Goal: Task Accomplishment & Management: Manage account settings

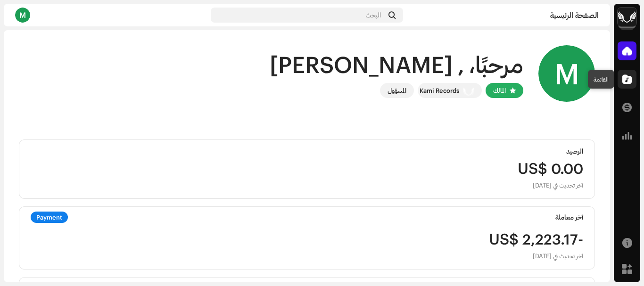
click at [627, 77] on span at bounding box center [627, 79] width 9 height 8
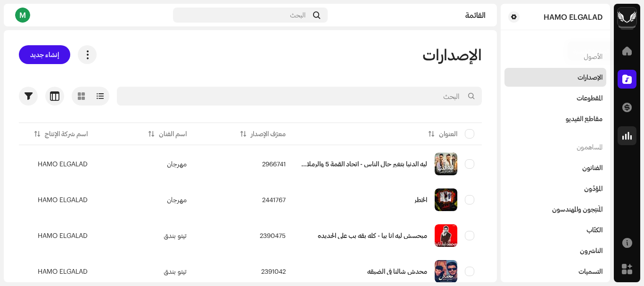
click at [626, 134] on span at bounding box center [627, 136] width 9 height 8
click at [625, 106] on span at bounding box center [627, 108] width 9 height 8
click at [626, 108] on span at bounding box center [627, 108] width 9 height 8
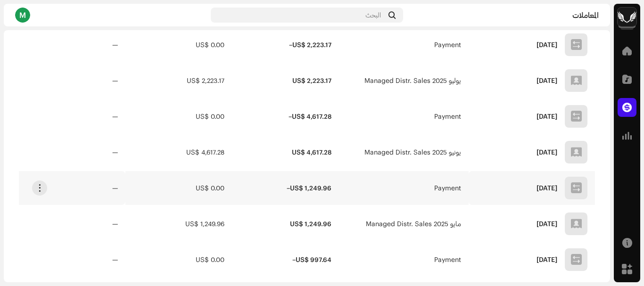
scroll to position [94, 0]
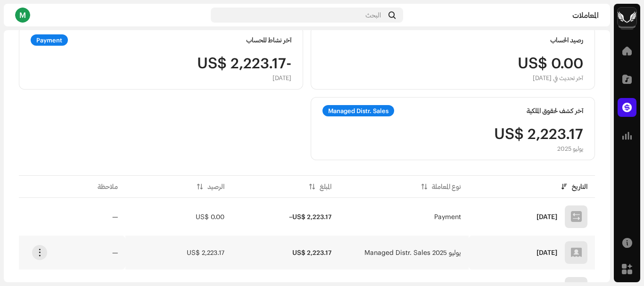
click at [455, 243] on td "يوليو 2025 Managed Distr. Sales" at bounding box center [404, 253] width 130 height 34
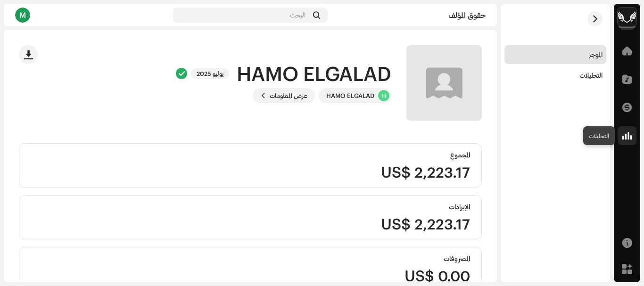
click at [633, 135] on div at bounding box center [627, 135] width 19 height 19
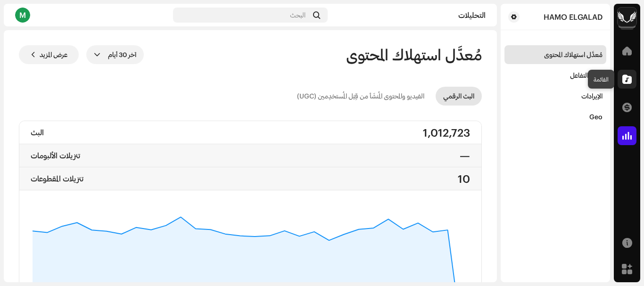
click at [627, 81] on span at bounding box center [627, 79] width 9 height 8
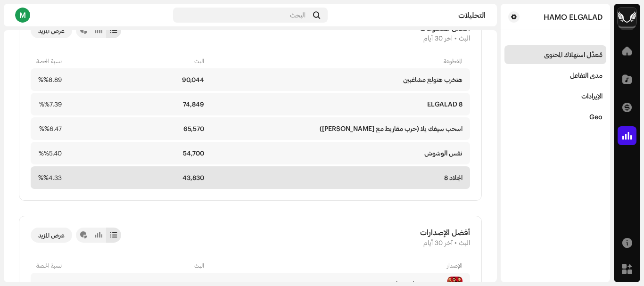
scroll to position [519, 0]
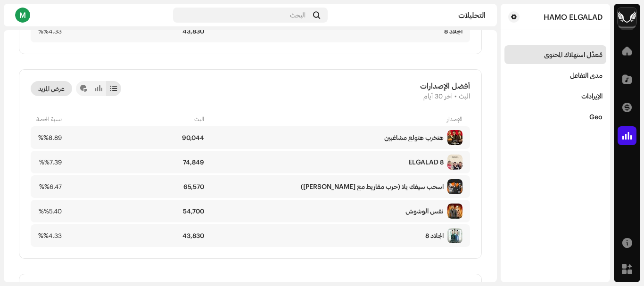
click at [46, 92] on span "عرض المزيد" at bounding box center [51, 88] width 26 height 19
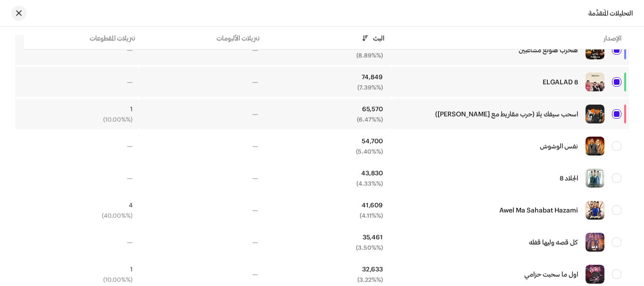
scroll to position [472, 0]
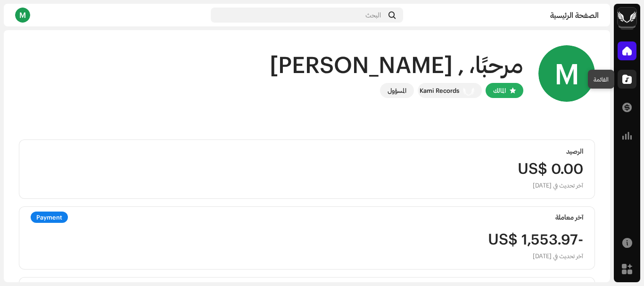
click at [624, 78] on span at bounding box center [627, 79] width 9 height 8
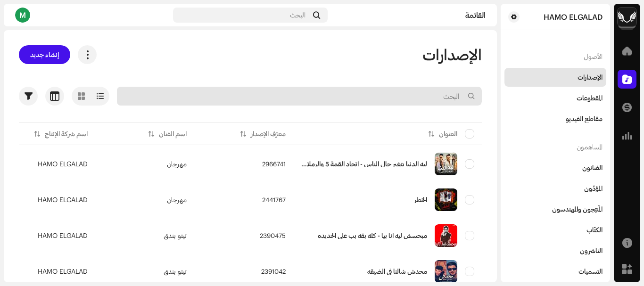
click at [427, 94] on input "text" at bounding box center [299, 96] width 365 height 19
type input ";"
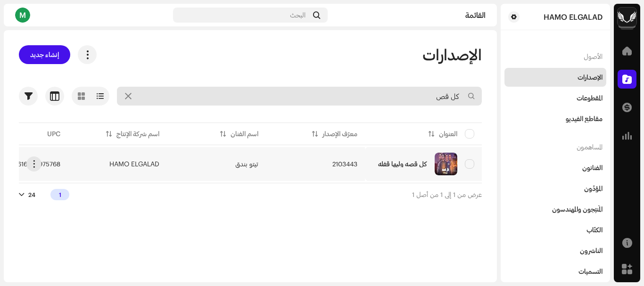
type input "كل قص"
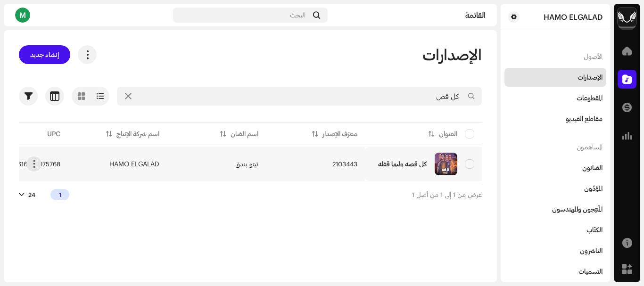
click at [300, 169] on td "2103443" at bounding box center [315, 164] width 99 height 34
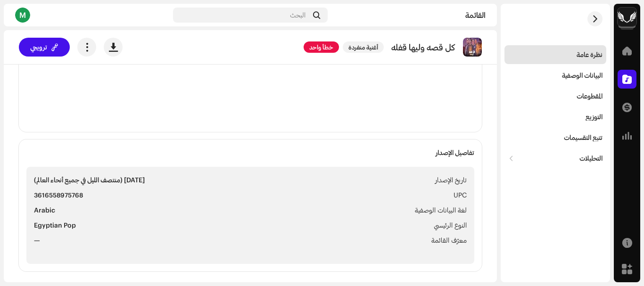
scroll to position [47, 0]
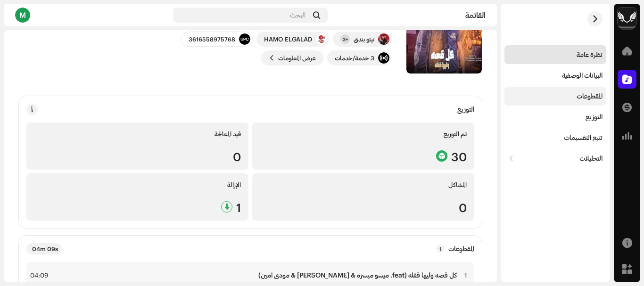
click at [577, 92] on div "المقطوعات" at bounding box center [556, 96] width 102 height 19
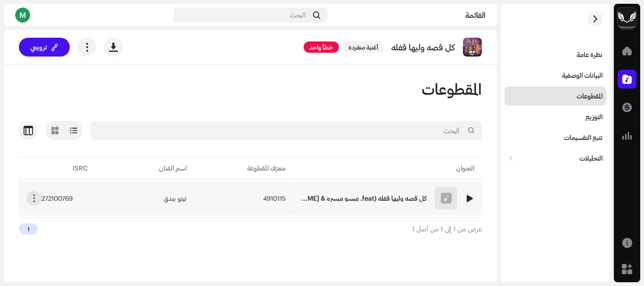
click at [265, 200] on span "4910115" at bounding box center [274, 198] width 23 height 7
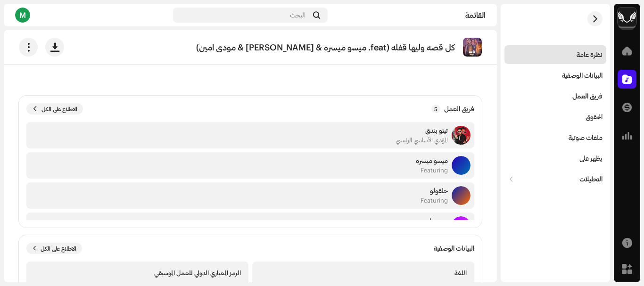
scroll to position [47, 0]
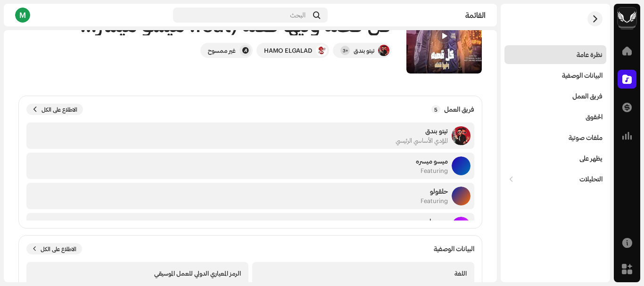
click at [588, 55] on div "نظرة عامة" at bounding box center [590, 55] width 26 height 8
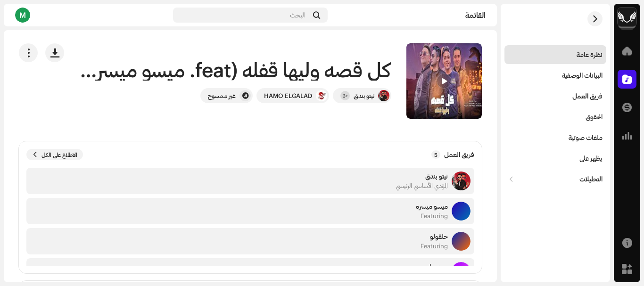
scroll to position [0, 0]
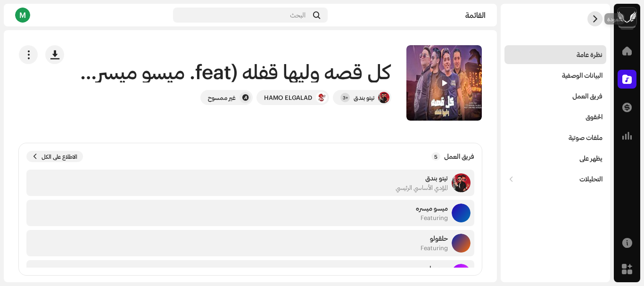
click at [592, 17] on span "button" at bounding box center [595, 19] width 7 height 8
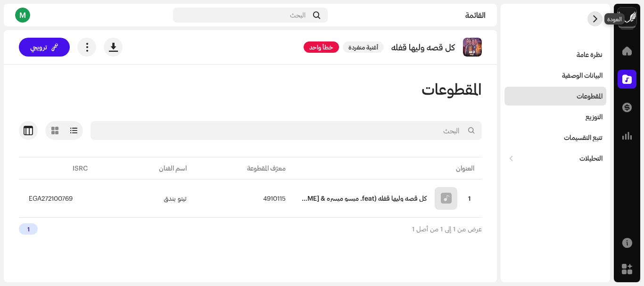
click at [592, 17] on span "button" at bounding box center [595, 19] width 7 height 8
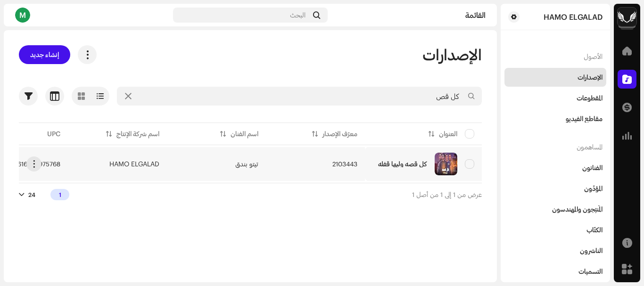
click at [299, 152] on td "2103443" at bounding box center [315, 164] width 99 height 34
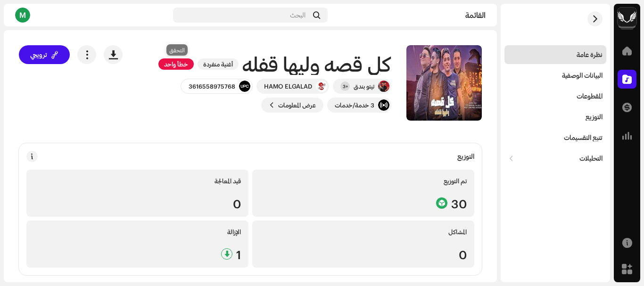
click at [167, 65] on span "خطأ واحد" at bounding box center [175, 63] width 35 height 11
click at [137, 186] on div "أخطاء التحقق قم بحل المشكلات التالية قبل أن تتمكن من التوزيع. المقطوعات #1 كل ق…" at bounding box center [322, 143] width 644 height 286
click at [169, 69] on span "خطأ واحد" at bounding box center [175, 63] width 35 height 11
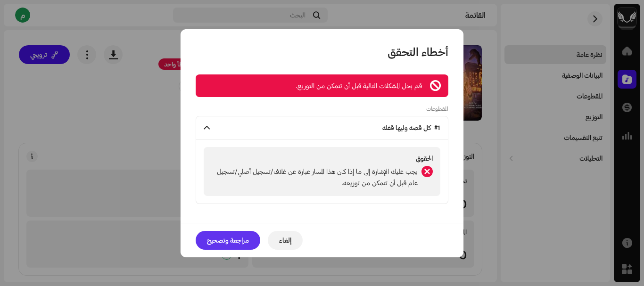
click at [220, 241] on span "مراجعة وتصحيح" at bounding box center [228, 240] width 42 height 19
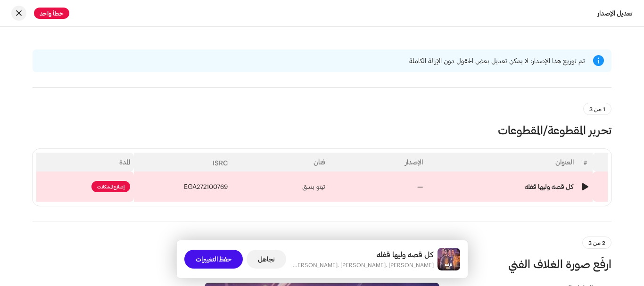
click at [122, 189] on span "إصلاح المشكلات" at bounding box center [110, 186] width 39 height 11
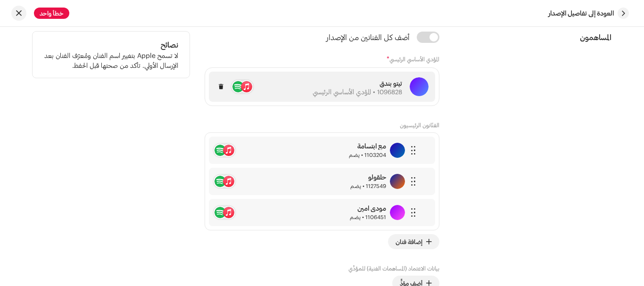
scroll to position [624, 0]
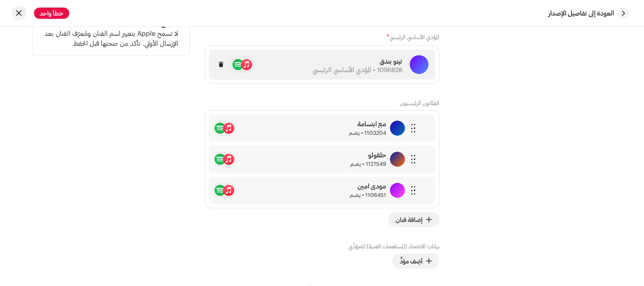
click at [356, 64] on p "تيتو بندق" at bounding box center [358, 61] width 90 height 10
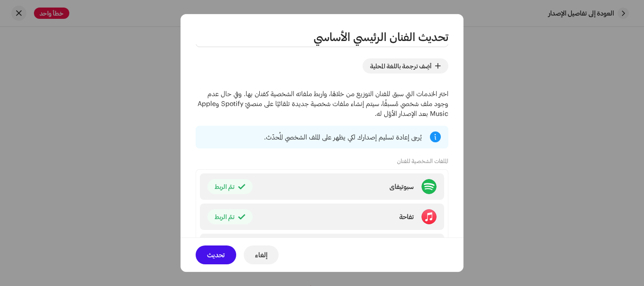
scroll to position [0, 0]
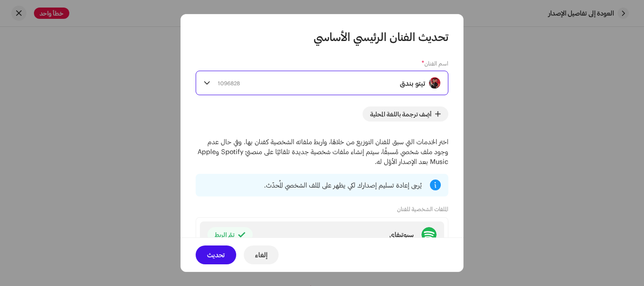
click at [343, 81] on div "تيتو بندق 1096828" at bounding box center [329, 83] width 223 height 24
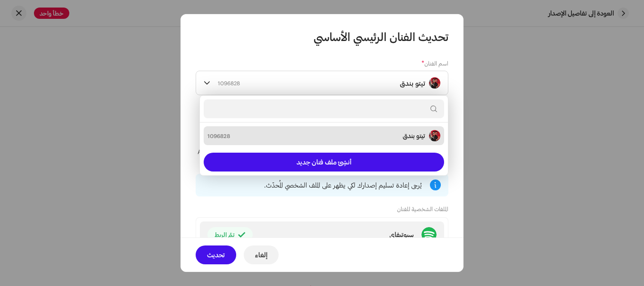
click at [356, 108] on input "text" at bounding box center [324, 109] width 241 height 19
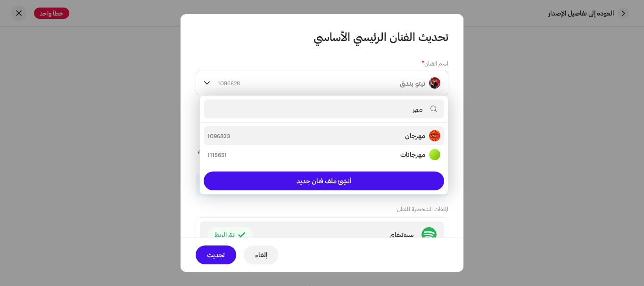
type input "مهر"
click at [380, 139] on div "مهرجان 1096823" at bounding box center [324, 135] width 233 height 11
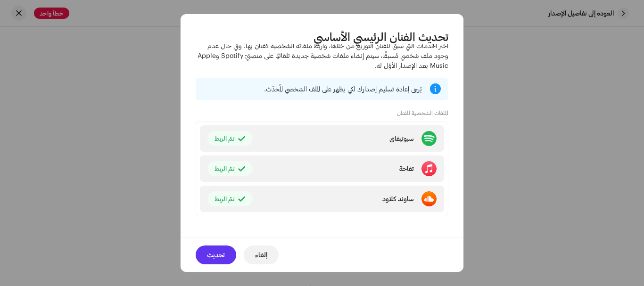
scroll to position [101, 0]
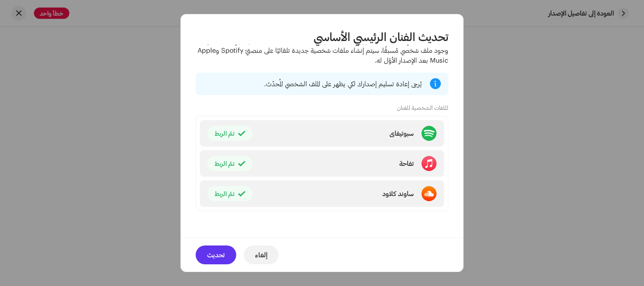
click at [226, 254] on button "تحديث" at bounding box center [216, 255] width 41 height 19
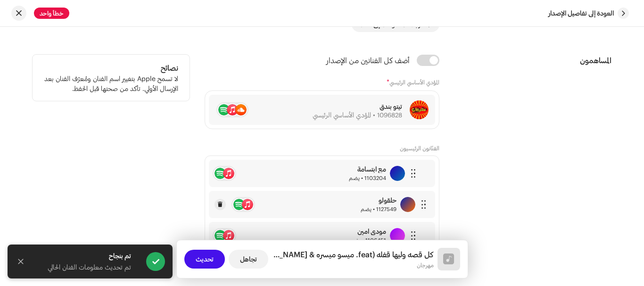
scroll to position [624, 0]
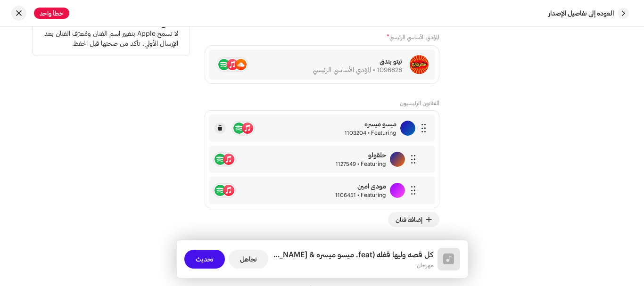
click at [381, 123] on div "ميسو ميسره" at bounding box center [371, 124] width 52 height 8
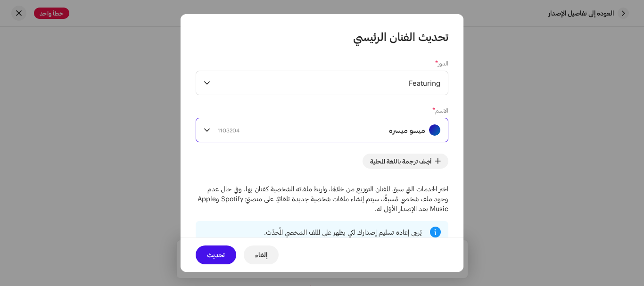
click at [383, 132] on div "ميسو ميسره 1103204" at bounding box center [329, 130] width 223 height 24
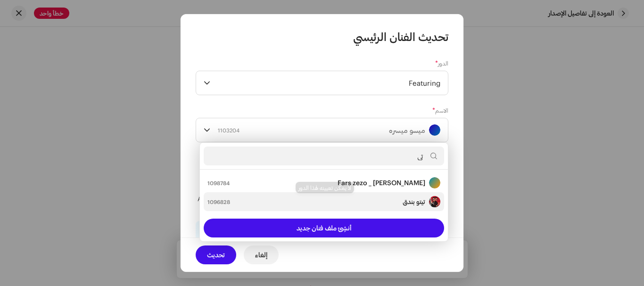
type input "تي"
click at [389, 208] on div "تيتو بندق 1096828" at bounding box center [324, 201] width 233 height 11
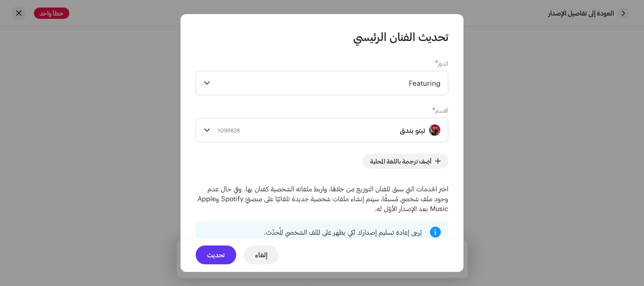
click at [211, 253] on span "تحديث" at bounding box center [216, 255] width 18 height 19
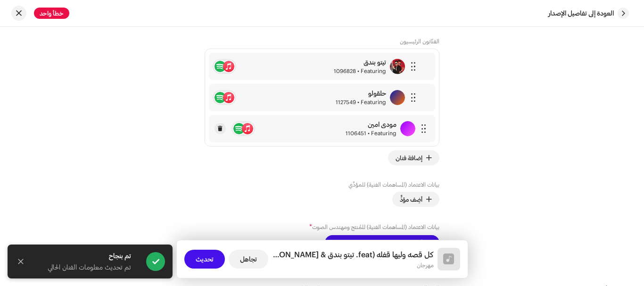
scroll to position [671, 0]
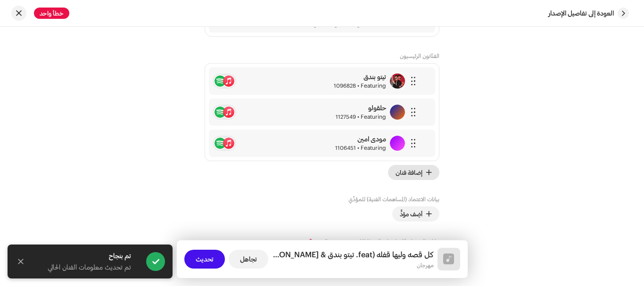
click at [423, 170] on span "إضافة فنان" at bounding box center [409, 172] width 27 height 19
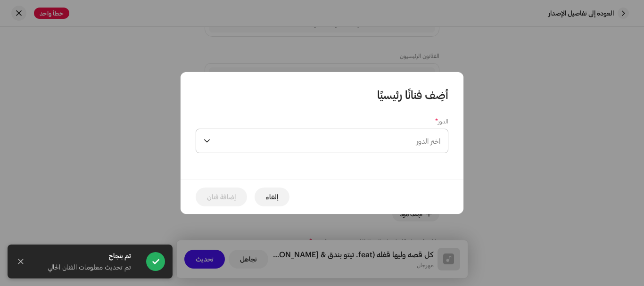
click at [403, 148] on span "اختر الدور" at bounding box center [327, 141] width 226 height 24
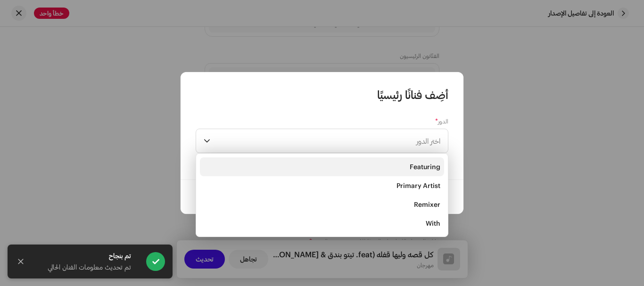
click at [407, 159] on li "Featuring" at bounding box center [322, 167] width 244 height 19
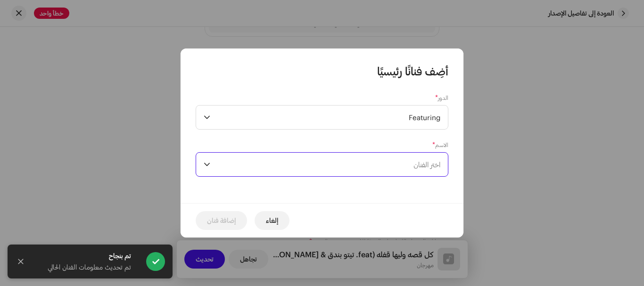
click at [406, 159] on span "اختر الفنان" at bounding box center [327, 165] width 226 height 24
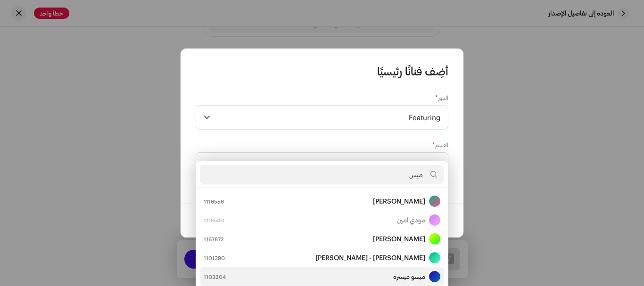
scroll to position [0, 0]
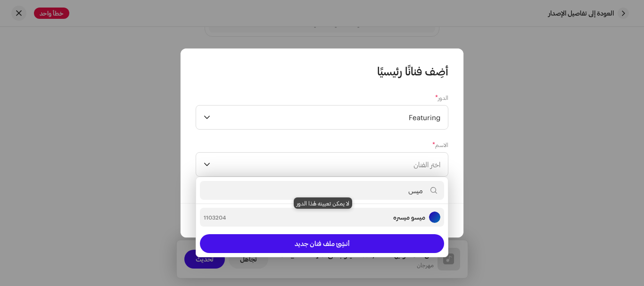
type input "ميس"
click at [381, 215] on div "ميسو ميسره 1103204" at bounding box center [322, 217] width 237 height 11
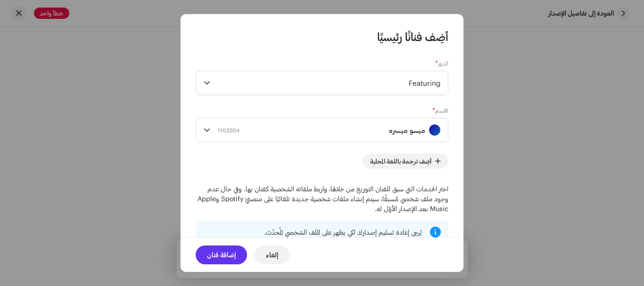
click at [207, 250] on button "إضافة فنان" at bounding box center [221, 255] width 51 height 19
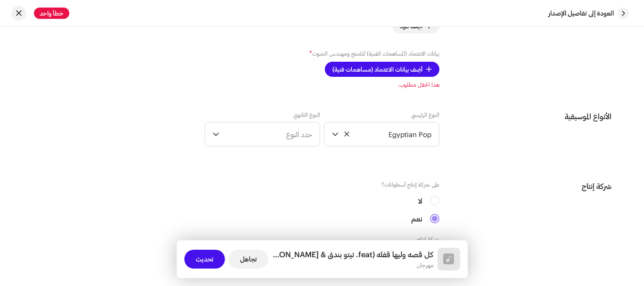
scroll to position [859, 0]
click at [378, 71] on span "أضِف بيانات الاعتماد (مساهمات فنية)" at bounding box center [378, 68] width 90 height 19
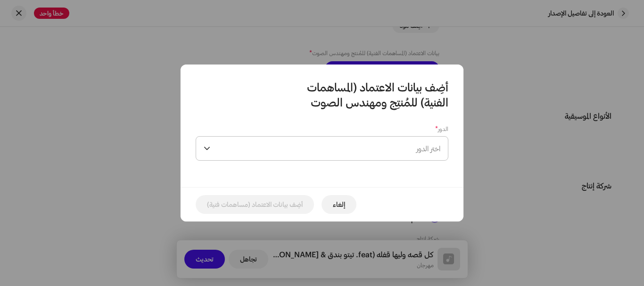
click at [374, 139] on span "اختر الدور" at bounding box center [327, 149] width 226 height 24
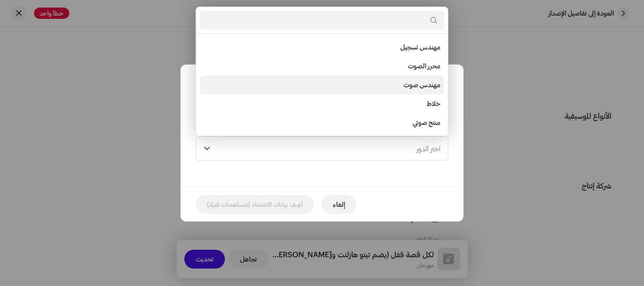
scroll to position [321, 0]
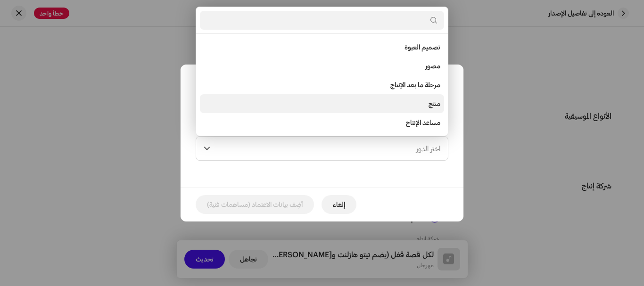
click at [417, 103] on li "منتج" at bounding box center [322, 103] width 244 height 19
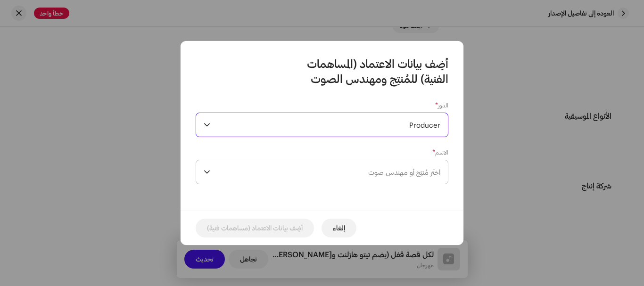
click at [401, 171] on span "اختَر مُنتِج أو مهندس صوت" at bounding box center [404, 172] width 72 height 8
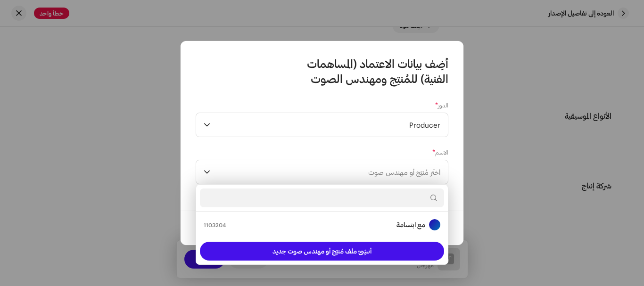
click at [403, 200] on input "text" at bounding box center [322, 198] width 244 height 19
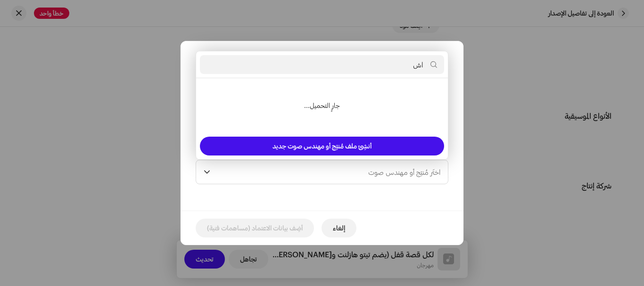
type input "ا"
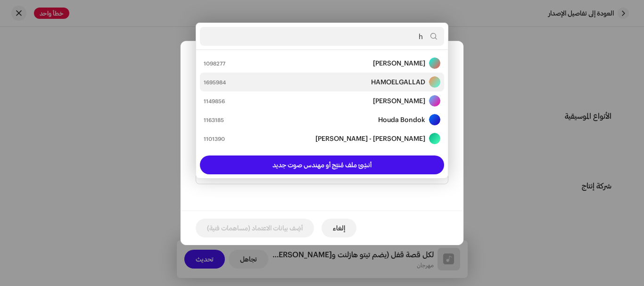
type input "h"
click at [383, 81] on strong "HAMOELGALLAD" at bounding box center [398, 81] width 54 height 9
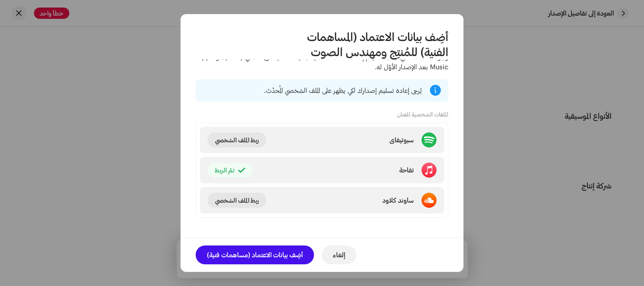
scroll to position [164, 0]
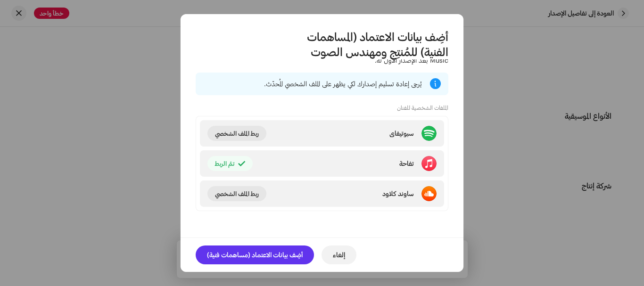
click at [283, 254] on font "أضِف بيانات الاعتماد (مساهمات فنية)" at bounding box center [255, 255] width 96 height 8
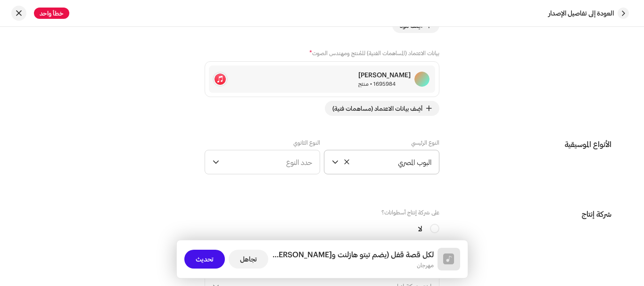
drag, startPoint x: 379, startPoint y: 177, endPoint x: 389, endPoint y: 166, distance: 14.7
click at [389, 166] on span "البوب ​​المصري" at bounding box center [386, 162] width 89 height 24
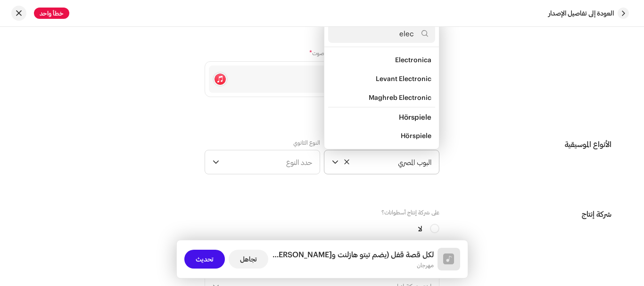
scroll to position [133, 0]
type input "elect"
click at [422, 84] on li "Electro-Cha'abi" at bounding box center [381, 79] width 107 height 19
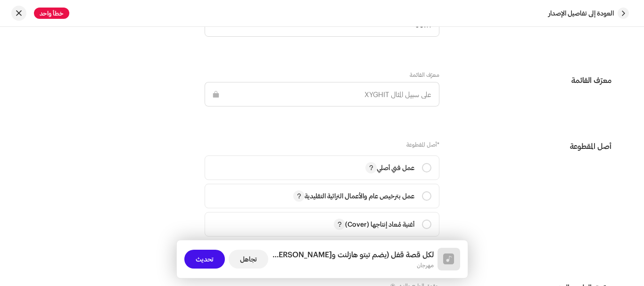
scroll to position [1189, 0]
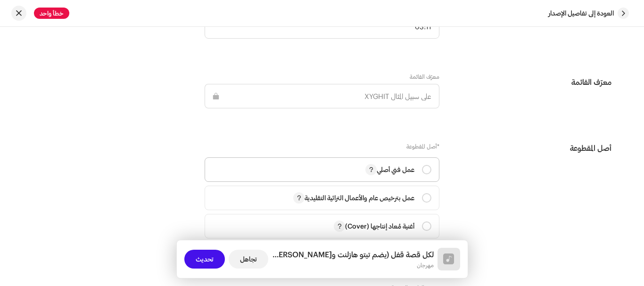
click at [423, 169] on div "عمل فني أصلي" at bounding box center [399, 169] width 66 height 11
radio input "true"
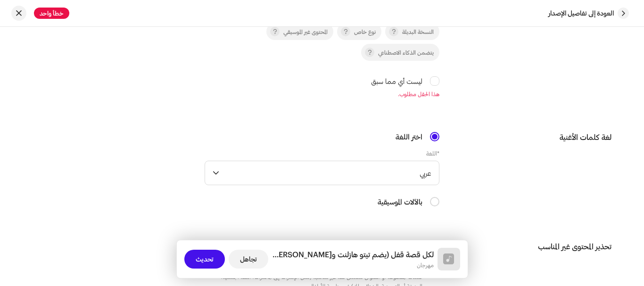
scroll to position [1520, 0]
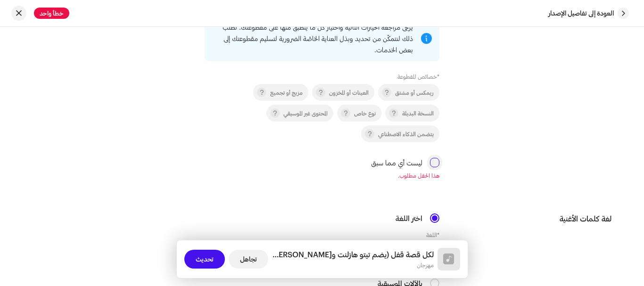
click at [438, 163] on input "ليست أي مما سبق" at bounding box center [434, 162] width 9 height 9
checkbox input "true"
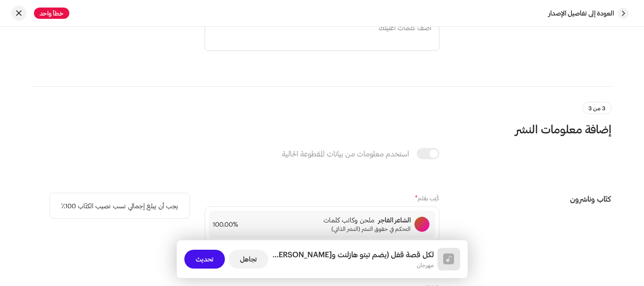
scroll to position [2074, 0]
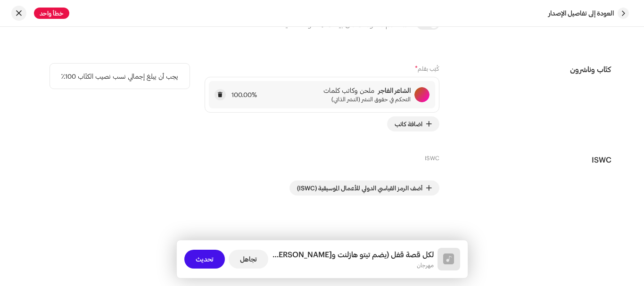
click at [379, 100] on font "التحكم في حقوق النشر (النشر الذاتي)" at bounding box center [371, 99] width 79 height 7
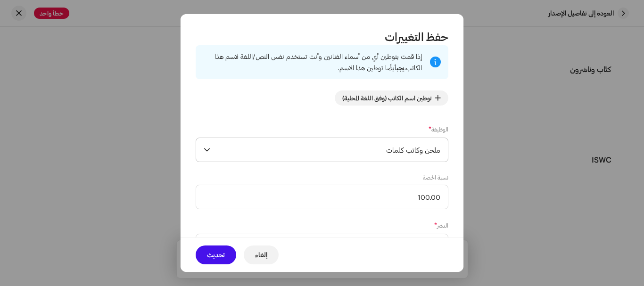
scroll to position [12, 0]
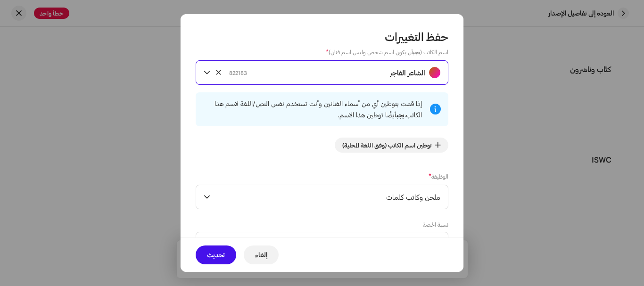
click at [369, 78] on div "الشاعر الفاجر 822183" at bounding box center [334, 73] width 211 height 24
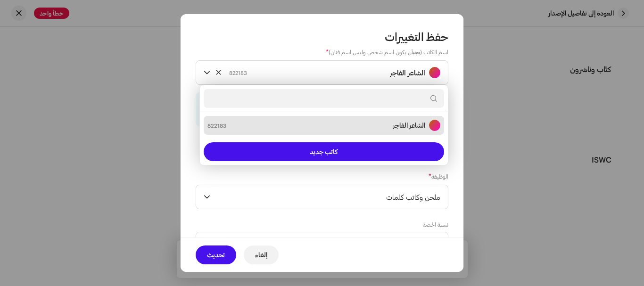
click at [374, 96] on input "text" at bounding box center [324, 98] width 241 height 19
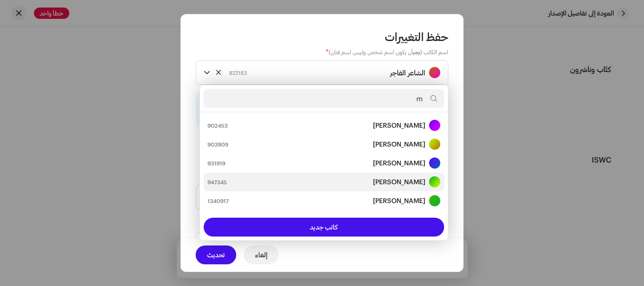
type input "m"
click at [373, 177] on strong "MOHAMED ALY AHMED AHMED ELGALLAD" at bounding box center [399, 181] width 52 height 9
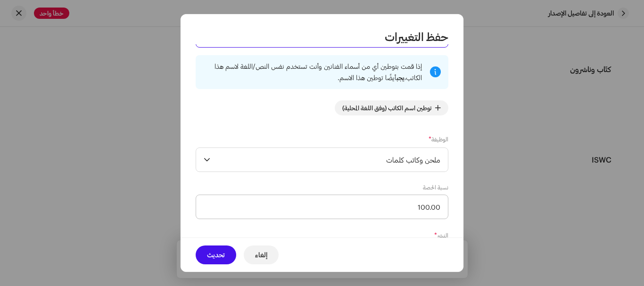
scroll to position [107, 0]
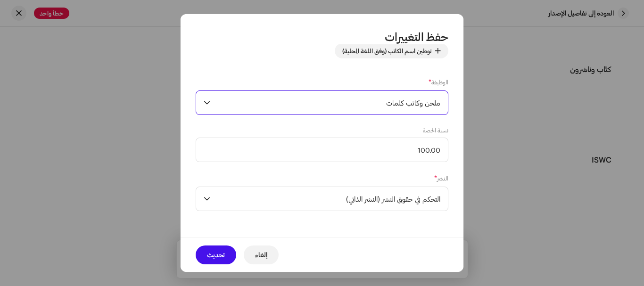
click at [371, 101] on span "ملحن وكاتب كلمات" at bounding box center [327, 103] width 226 height 24
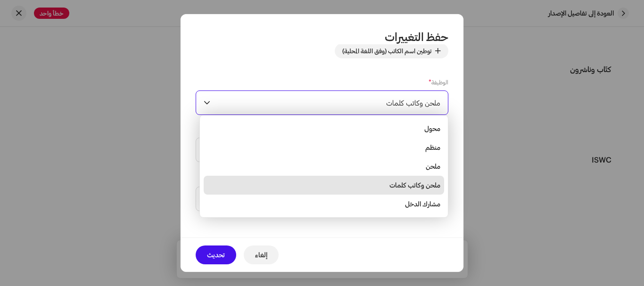
scroll to position [15, 0]
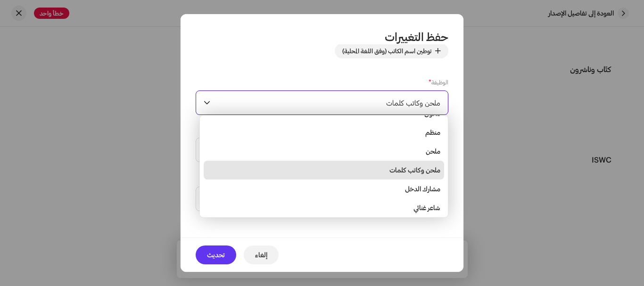
click at [216, 253] on font "تحديث" at bounding box center [216, 255] width 18 height 8
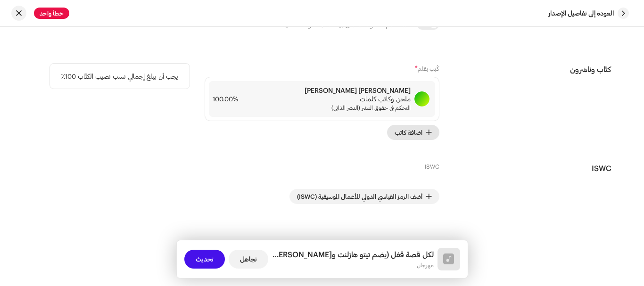
click at [415, 125] on span "اضافة كاتب" at bounding box center [409, 132] width 28 height 19
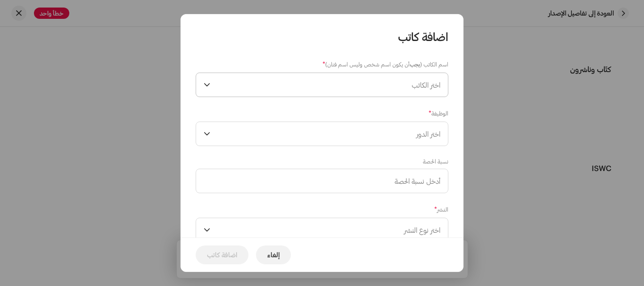
click at [406, 94] on span "اختر الكاتب" at bounding box center [327, 85] width 226 height 24
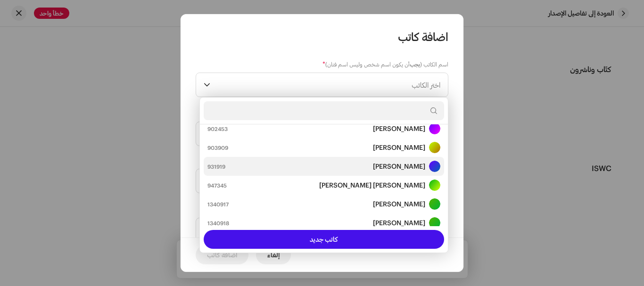
scroll to position [57, 0]
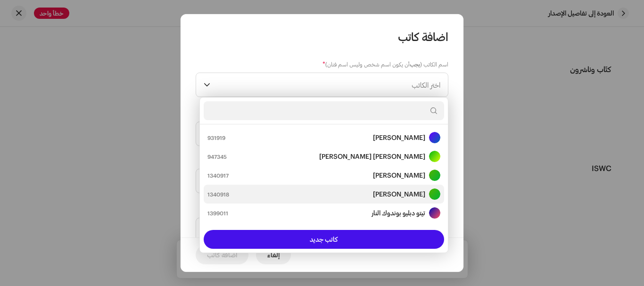
click at [395, 191] on font "مصطفى أحمد إبراهيم" at bounding box center [399, 194] width 52 height 8
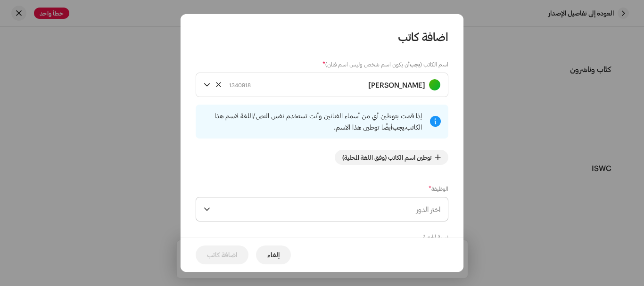
click at [390, 207] on span "اختر الدور" at bounding box center [327, 210] width 226 height 24
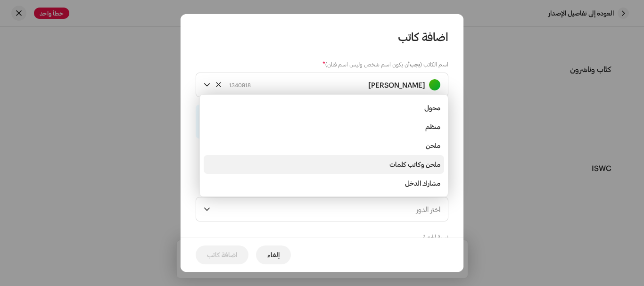
scroll to position [15, 0]
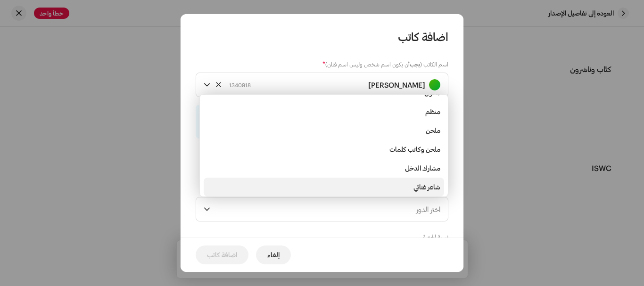
click at [420, 186] on font "شاعر غنائي" at bounding box center [427, 187] width 27 height 8
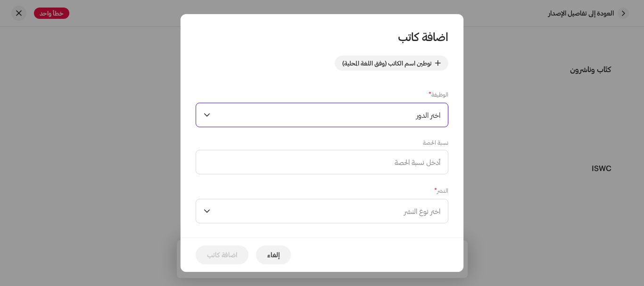
scroll to position [107, 0]
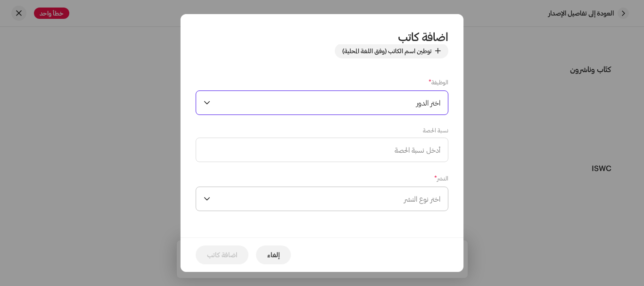
click at [407, 205] on span "اختر نوع النشر" at bounding box center [327, 199] width 226 height 24
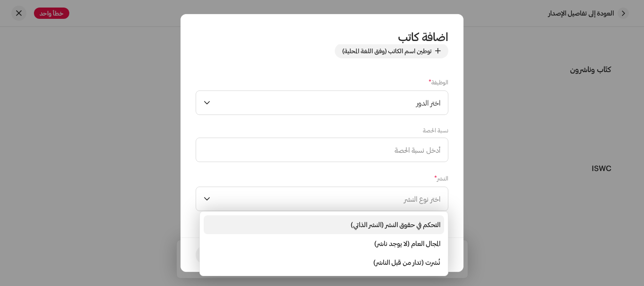
click at [399, 222] on font "التحكم في حقوق النشر (النشر الذاتي)" at bounding box center [396, 225] width 90 height 8
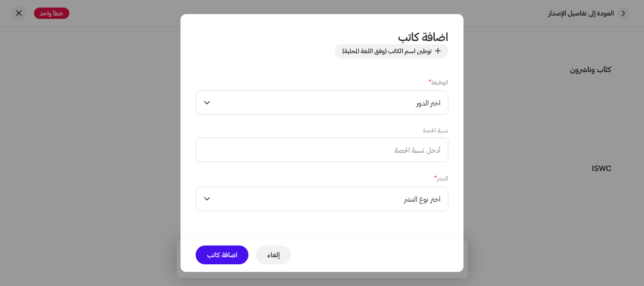
click at [230, 258] on font "اضافة كاتب" at bounding box center [222, 255] width 30 height 8
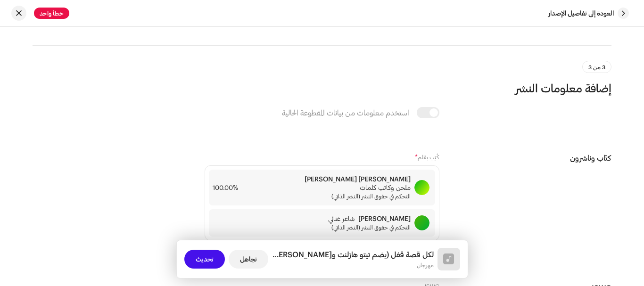
scroll to position [1916, 0]
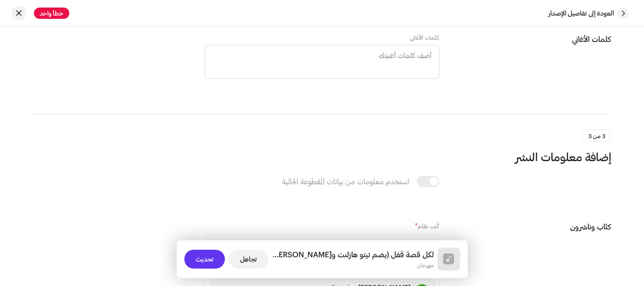
click at [202, 259] on font "تحديث" at bounding box center [205, 259] width 18 height 8
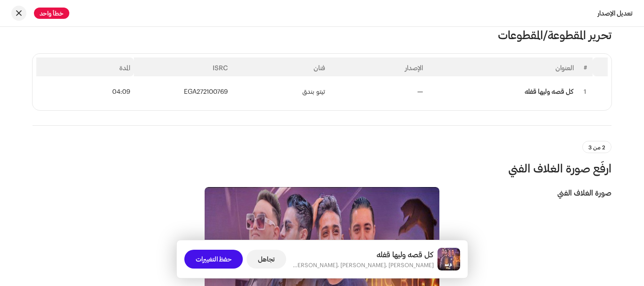
scroll to position [0, 0]
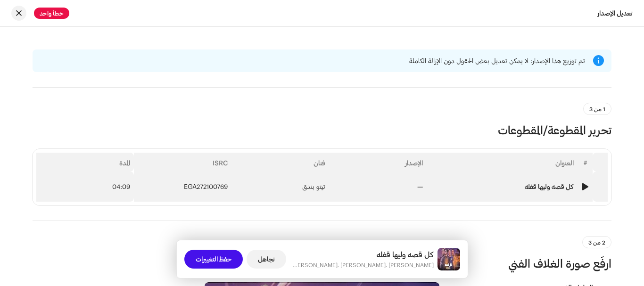
click at [350, 190] on td "—" at bounding box center [378, 187] width 98 height 30
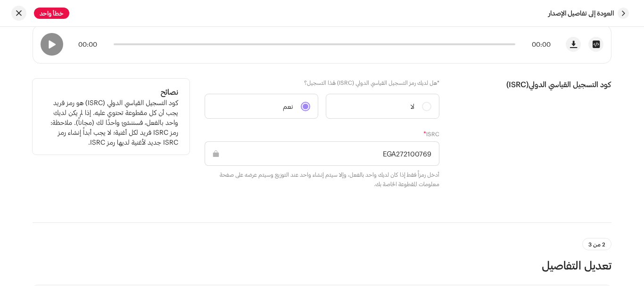
scroll to position [189, 0]
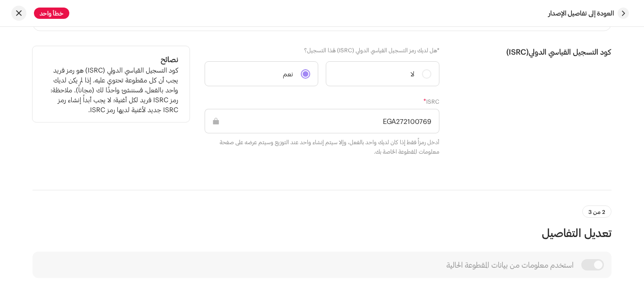
click at [394, 121] on input "EGA272100769" at bounding box center [322, 121] width 235 height 25
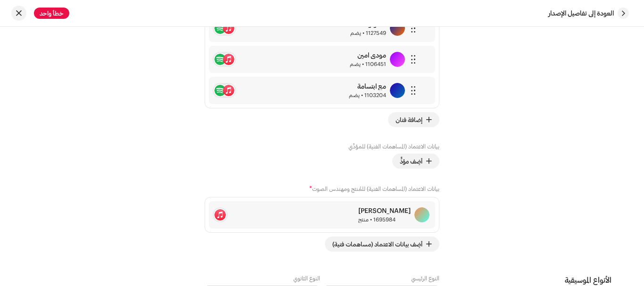
scroll to position [472, 0]
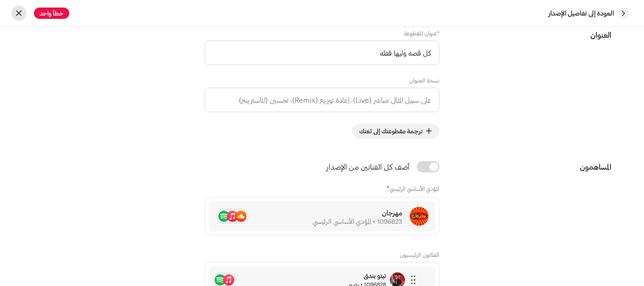
click at [23, 13] on button "button" at bounding box center [18, 13] width 15 height 15
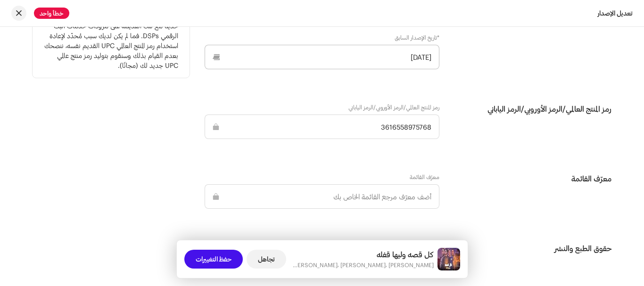
scroll to position [1447, 0]
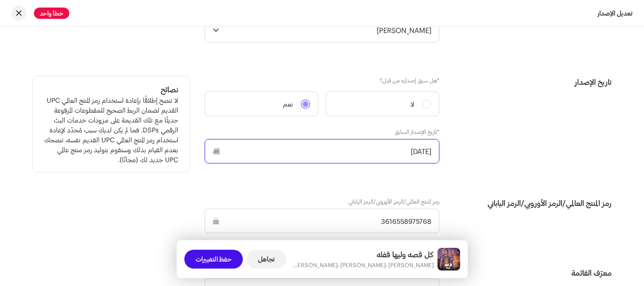
click at [371, 156] on p-datepicker "17‏/08‏/2021" at bounding box center [322, 151] width 235 height 25
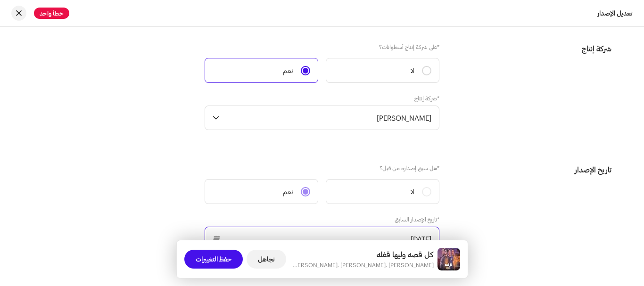
scroll to position [1353, 0]
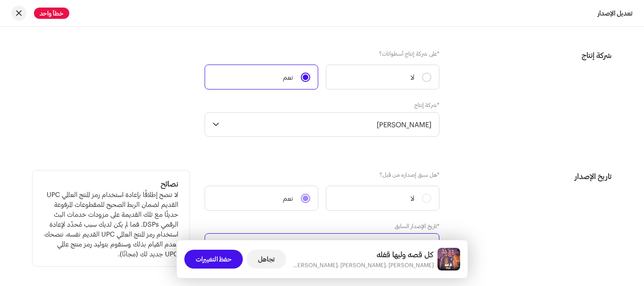
click at [396, 236] on input "17‏/08‏/2021" at bounding box center [322, 245] width 235 height 25
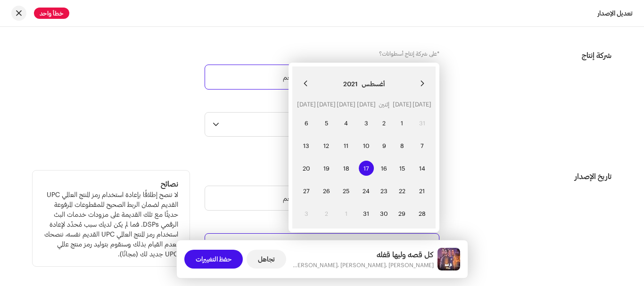
click at [396, 236] on input "17‏/08‏/2021" at bounding box center [322, 245] width 235 height 25
click at [526, 225] on div "تاريخ الإصدار" at bounding box center [533, 220] width 157 height 99
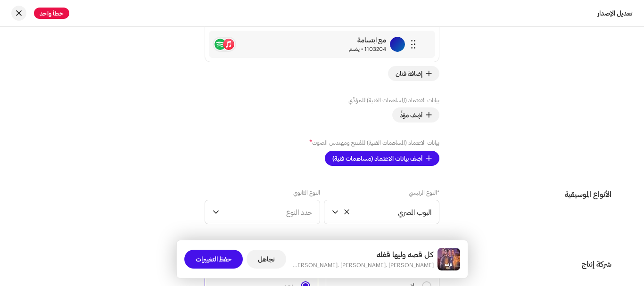
scroll to position [1023, 0]
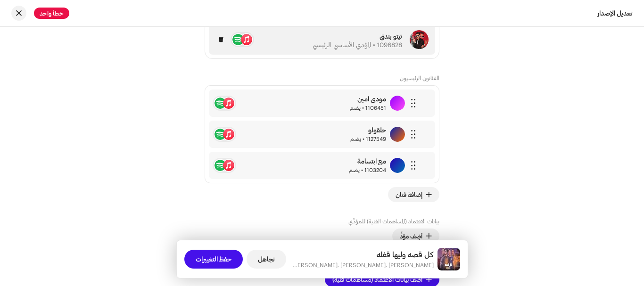
click at [369, 43] on font "1096828 • المؤدي الأساسي الرئيسي" at bounding box center [358, 45] width 90 height 8
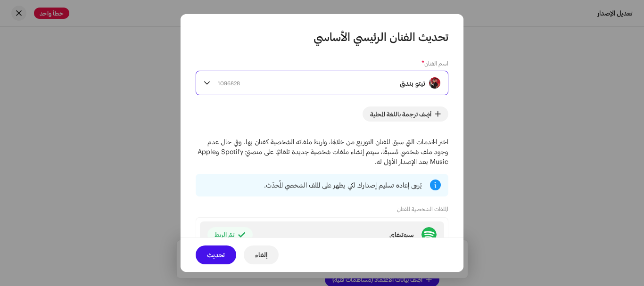
click at [403, 83] on font "تيتو بندق" at bounding box center [412, 83] width 25 height 8
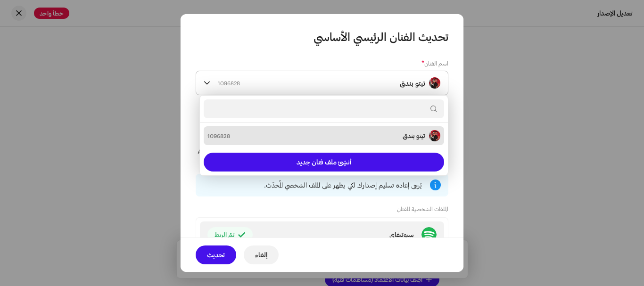
type input "l"
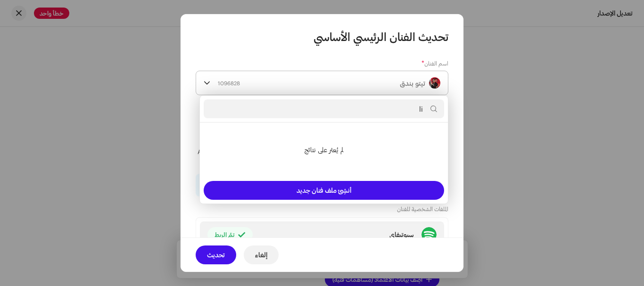
type input "l"
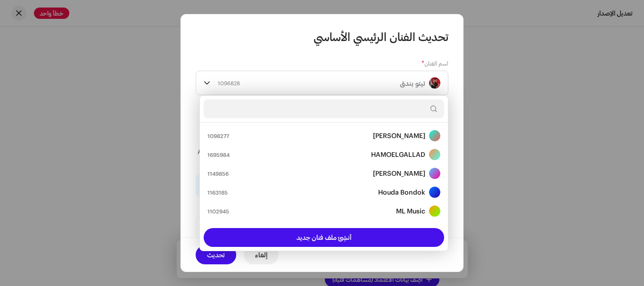
type input "l"
type input "ن"
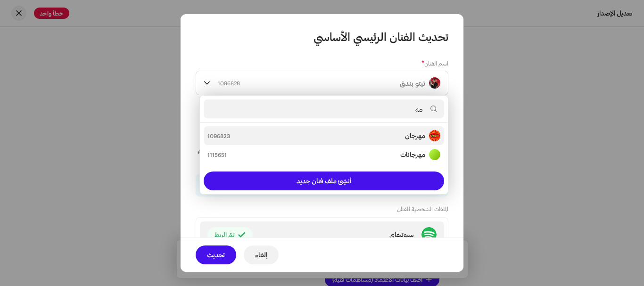
type input "مه"
click at [382, 135] on div "مهرجان 1096823" at bounding box center [324, 135] width 233 height 11
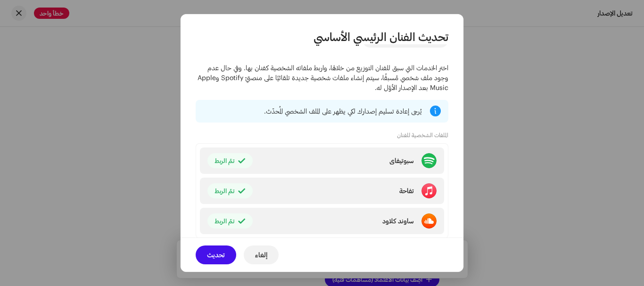
scroll to position [101, 0]
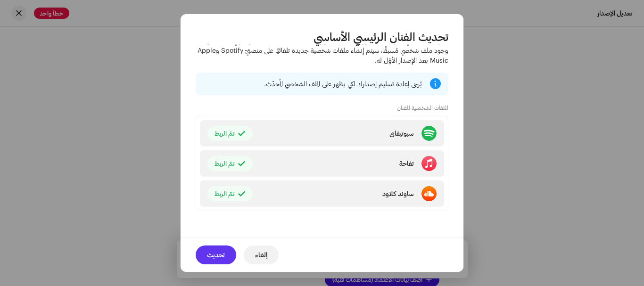
click at [220, 251] on font "تحديث" at bounding box center [216, 255] width 18 height 8
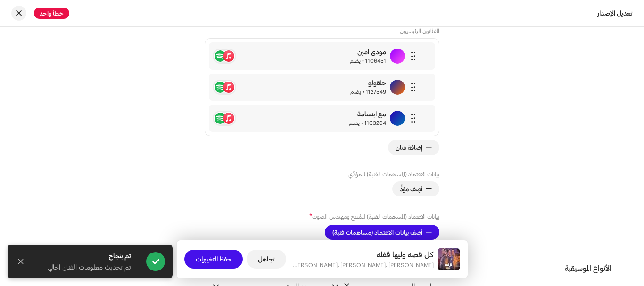
scroll to position [1023, 0]
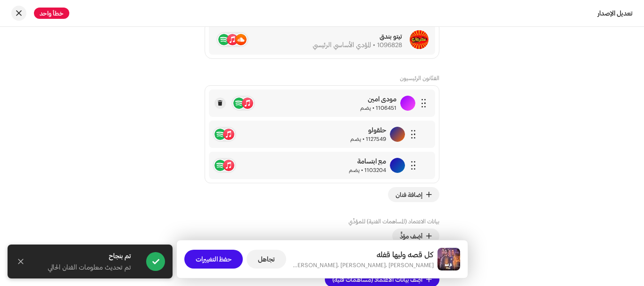
click at [349, 98] on div "مودي امين 1106451 • يضم" at bounding box center [322, 103] width 226 height 27
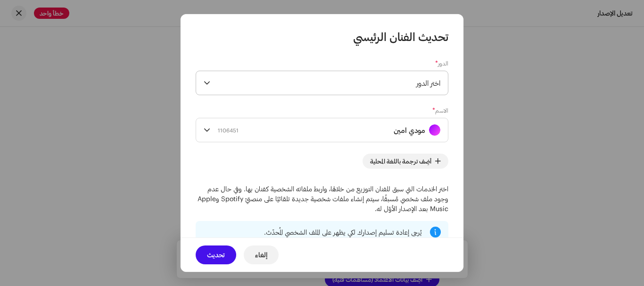
click at [367, 80] on span "اختر الدور" at bounding box center [327, 83] width 226 height 24
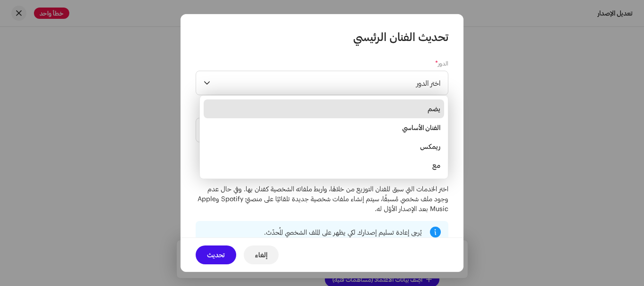
click at [379, 103] on li "يضم" at bounding box center [324, 109] width 241 height 19
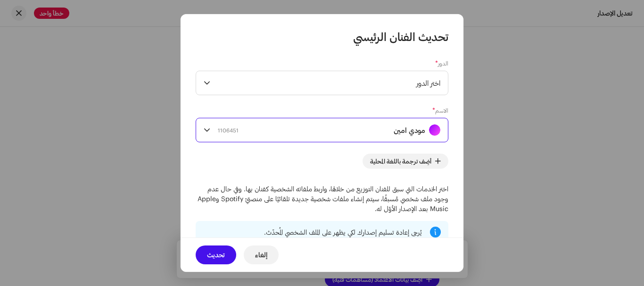
click at [391, 122] on div "مودي امين 1106451" at bounding box center [329, 130] width 223 height 24
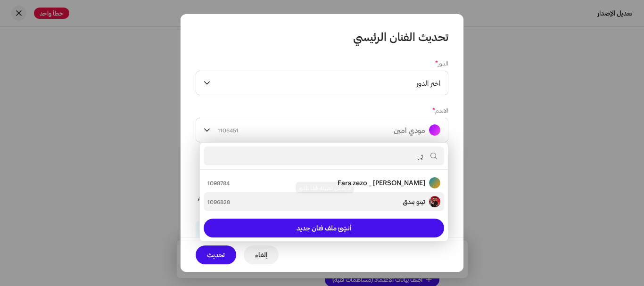
type input "تي"
click at [394, 202] on div "تيتو بندق 1096828" at bounding box center [324, 201] width 233 height 11
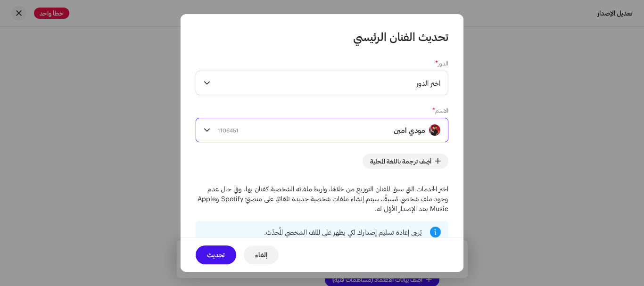
click at [218, 255] on font "تحديث" at bounding box center [216, 255] width 18 height 8
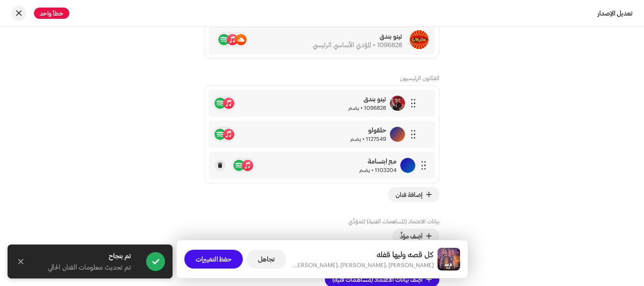
click at [368, 168] on font "1103204 • يضم" at bounding box center [377, 169] width 37 height 7
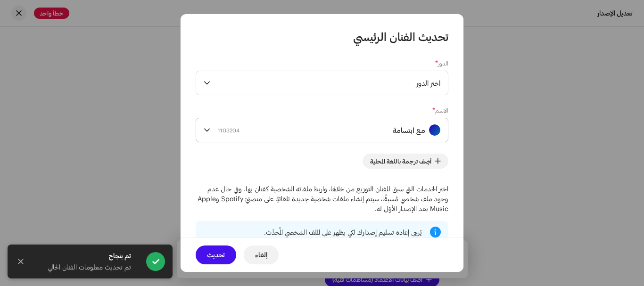
click at [391, 128] on div "مع ابتسامة 1103204" at bounding box center [329, 130] width 223 height 24
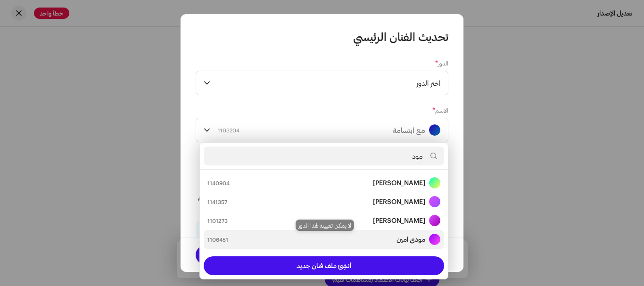
type input "مود"
click at [394, 234] on div "مودي امين 1106451" at bounding box center [324, 239] width 233 height 11
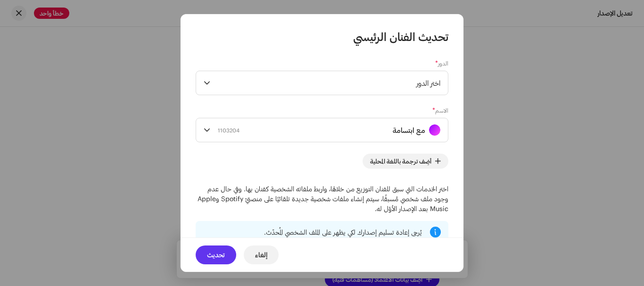
click at [223, 254] on font "تحديث" at bounding box center [216, 255] width 18 height 8
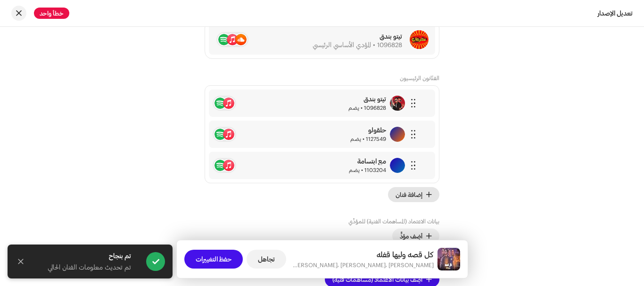
click at [407, 197] on font "إضافة فنان" at bounding box center [409, 195] width 27 height 8
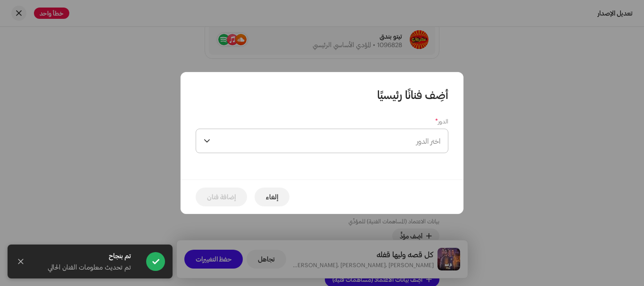
click at [403, 149] on span "اختر الدور" at bounding box center [327, 141] width 226 height 24
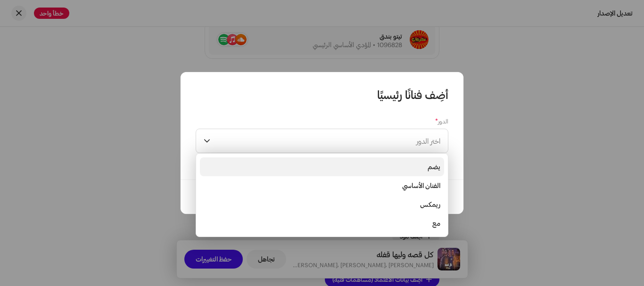
click at [413, 172] on li "يضم" at bounding box center [322, 167] width 244 height 19
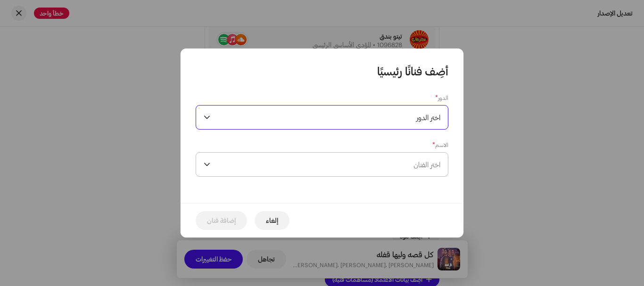
click at [407, 168] on span "اختر الفنان" at bounding box center [327, 165] width 226 height 24
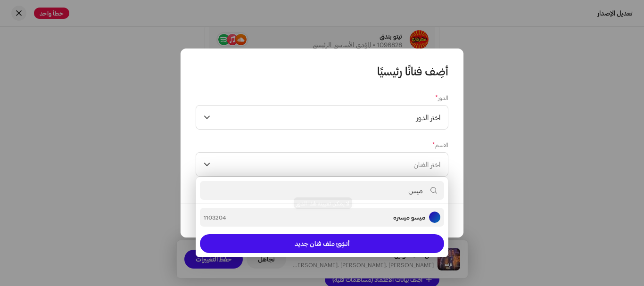
type input "ميس"
click at [401, 215] on strong "ميسو ميسره" at bounding box center [409, 217] width 32 height 9
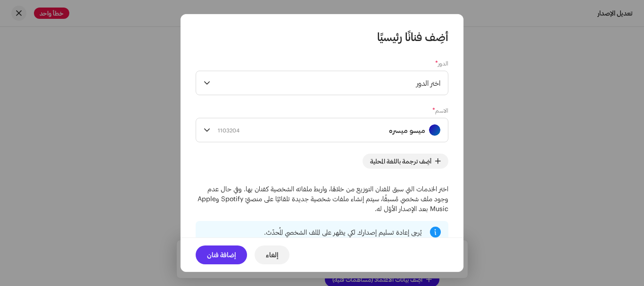
click at [232, 252] on font "إضافة فنان" at bounding box center [221, 255] width 29 height 8
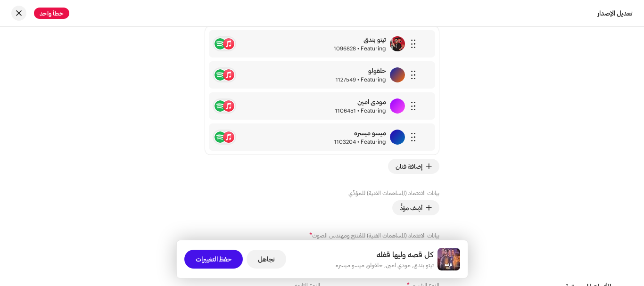
scroll to position [1211, 0]
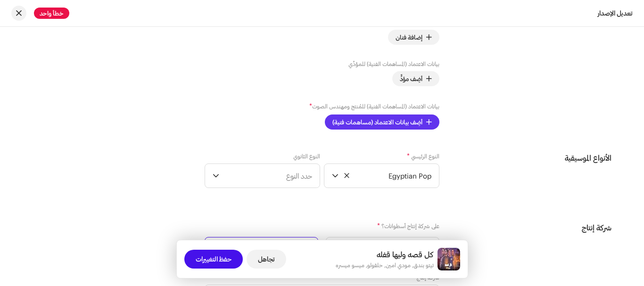
click at [401, 121] on span "أضِف بيانات الاعتماد (مساهمات فنية)" at bounding box center [378, 122] width 90 height 19
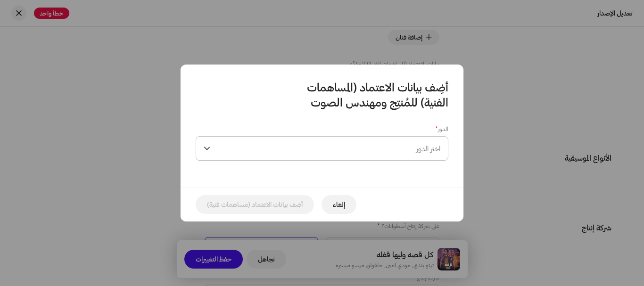
click at [404, 144] on span "اختر الدور" at bounding box center [327, 149] width 226 height 24
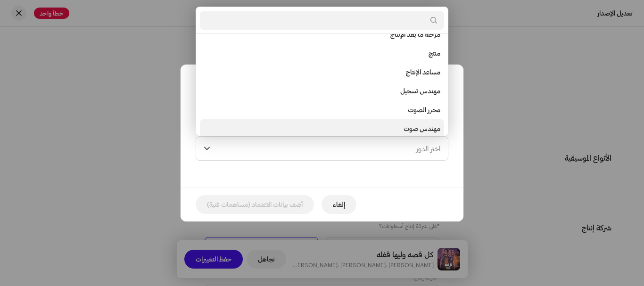
scroll to position [321, 0]
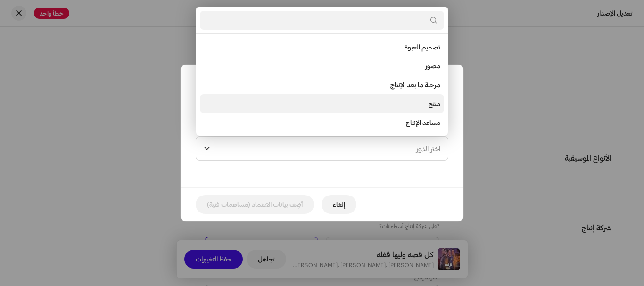
click at [423, 98] on li "منتج" at bounding box center [322, 103] width 244 height 19
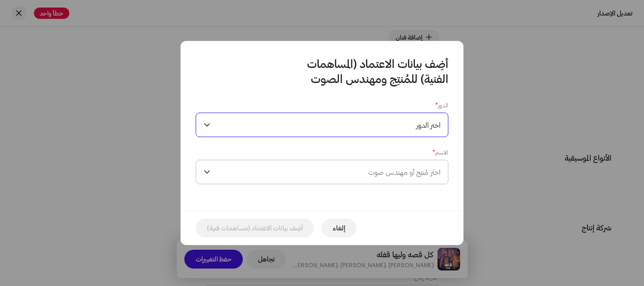
click at [399, 176] on span "اختَر مُنتِج أو مهندس صوت" at bounding box center [327, 172] width 226 height 24
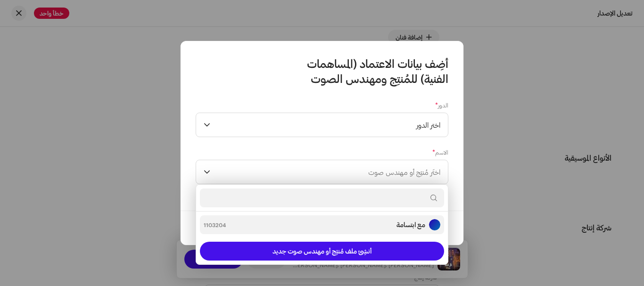
type input "ا"
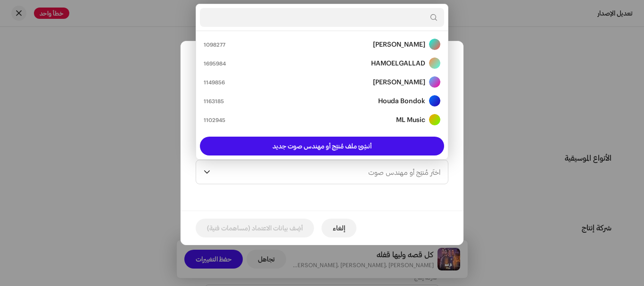
type input "ا"
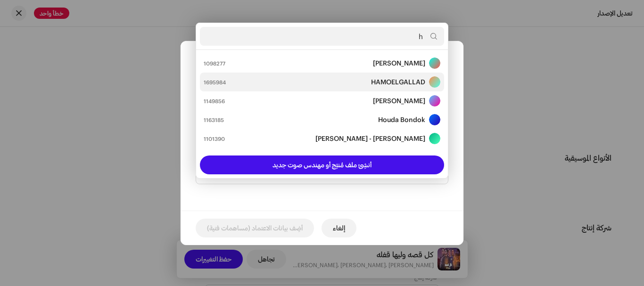
type input "h"
click at [361, 86] on div "HAMOELGALLAD 1695984" at bounding box center [322, 81] width 237 height 11
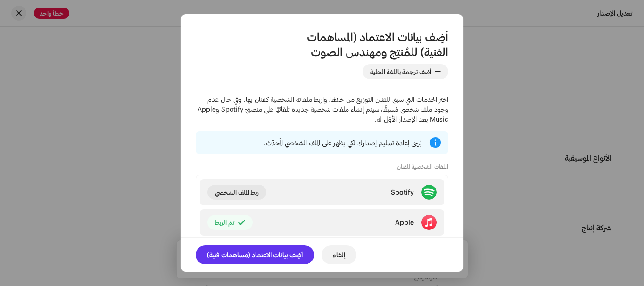
scroll to position [141, 0]
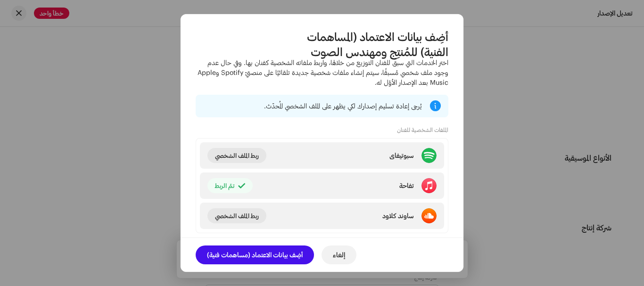
click at [272, 250] on span "أضِف بيانات الاعتماد (مساهمات فنية)" at bounding box center [255, 255] width 96 height 19
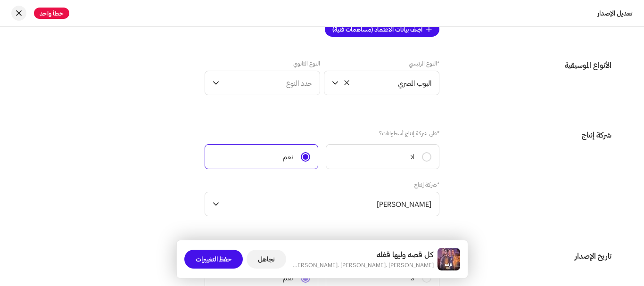
scroll to position [1305, 0]
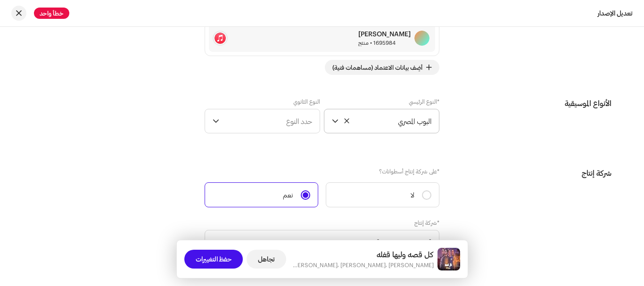
click at [401, 116] on span "البوب ​​المصري" at bounding box center [386, 121] width 89 height 24
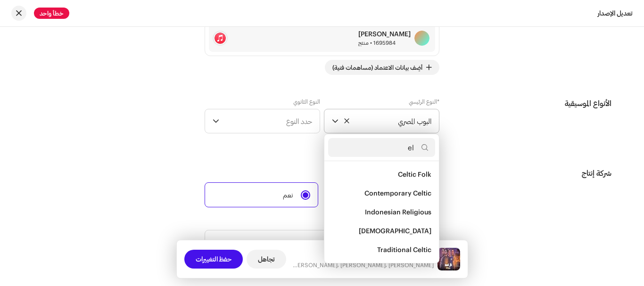
scroll to position [780, 0]
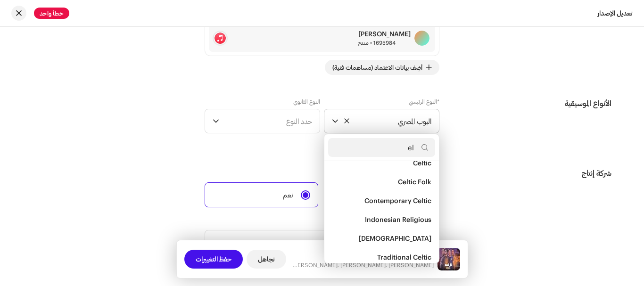
type input "ele"
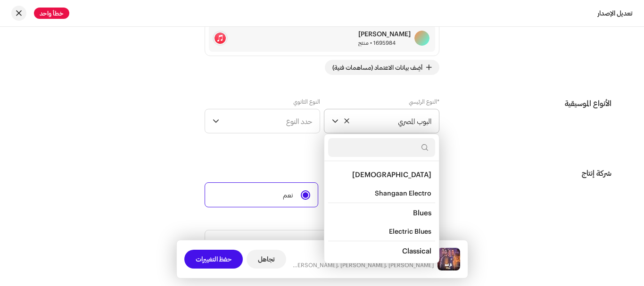
scroll to position [1306, 0]
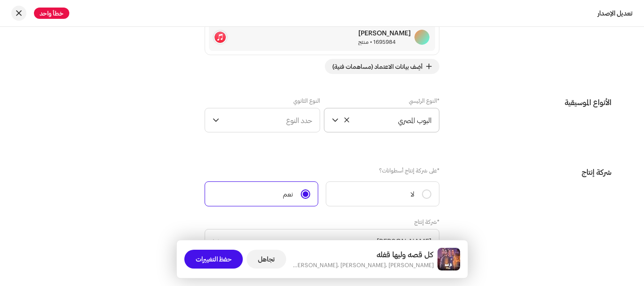
click at [386, 127] on span "البوب ​​المصري" at bounding box center [386, 120] width 89 height 24
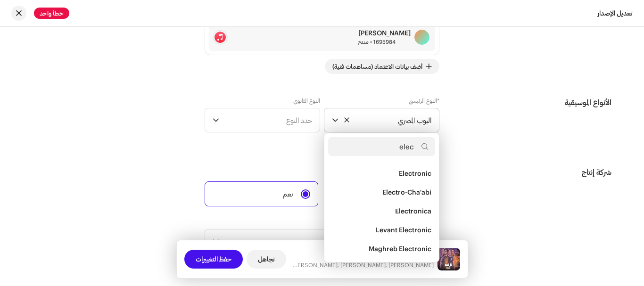
scroll to position [133, 0]
type input "elect"
click at [388, 195] on span "Electro-Cha'abi" at bounding box center [406, 192] width 49 height 9
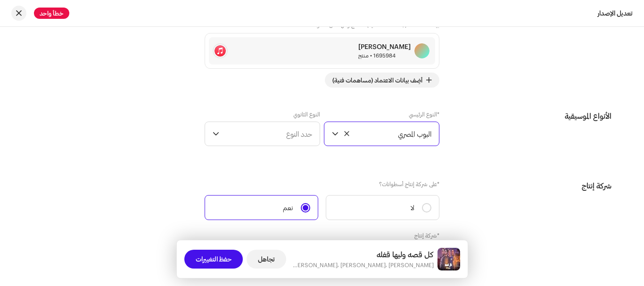
scroll to position [1235, 0]
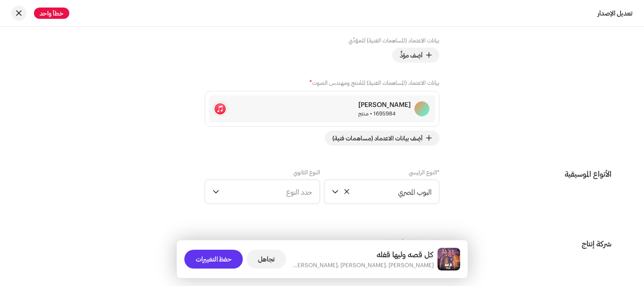
click at [223, 253] on span "حفظ التغييرات" at bounding box center [214, 259] width 36 height 19
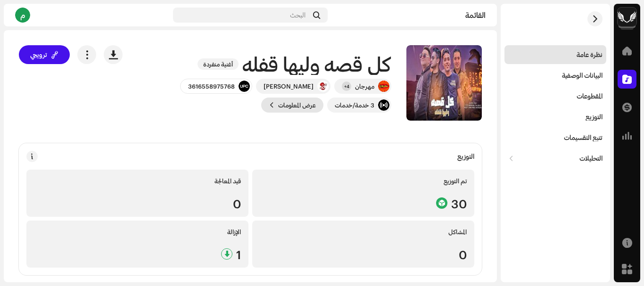
click at [306, 103] on font "عرض المعلومات" at bounding box center [297, 105] width 38 height 8
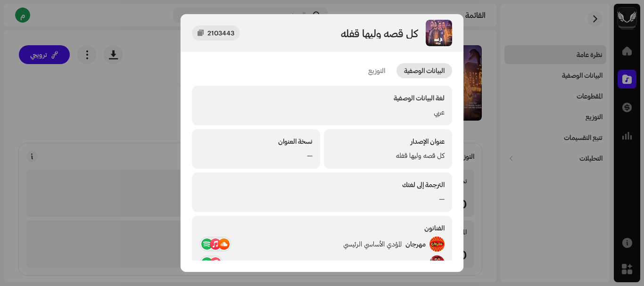
click at [171, 93] on div "كل قصه وليها قفله 2103443 البيانات الوصفية التوزيع لغة البيانات الوصفية عربي عن…" at bounding box center [322, 143] width 644 height 286
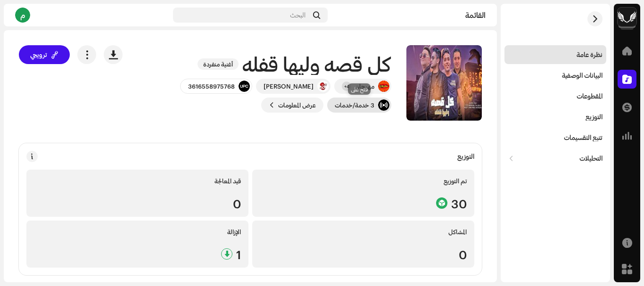
click at [362, 109] on div "3 خدمة/خدمات" at bounding box center [359, 105] width 64 height 15
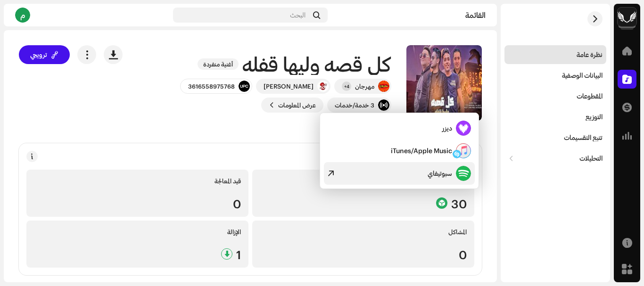
click at [331, 171] on div at bounding box center [331, 174] width 7 height 8
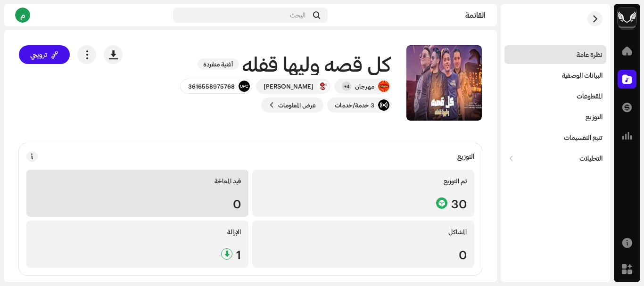
scroll to position [141, 0]
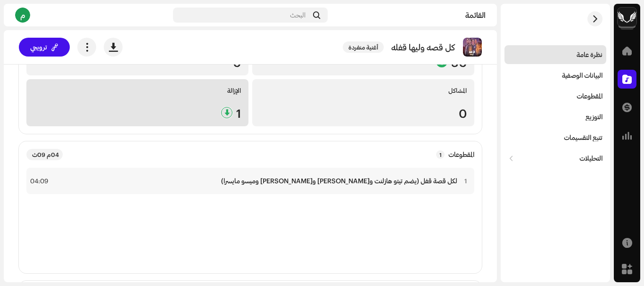
click at [202, 106] on div "الإزالة 1" at bounding box center [137, 102] width 222 height 47
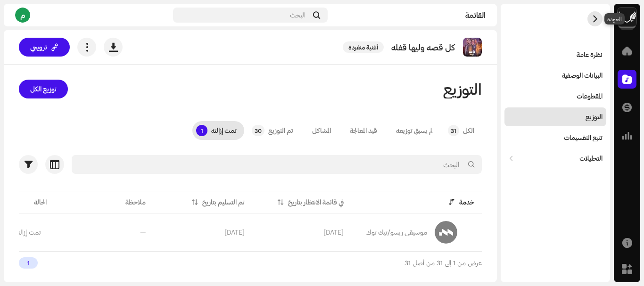
click at [595, 17] on span "button" at bounding box center [595, 19] width 7 height 8
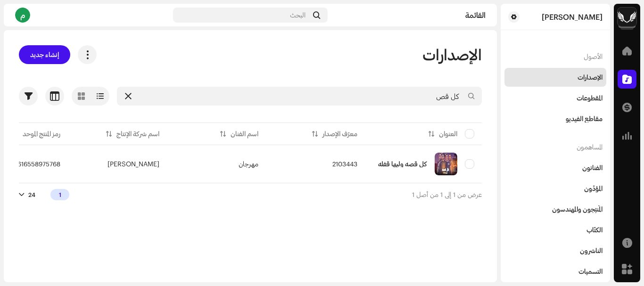
click at [127, 96] on icon at bounding box center [128, 96] width 7 height 8
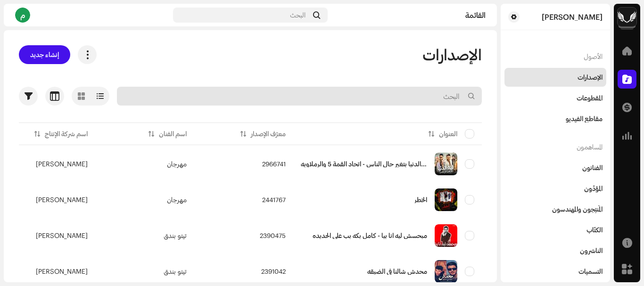
paste input "ING212328307"
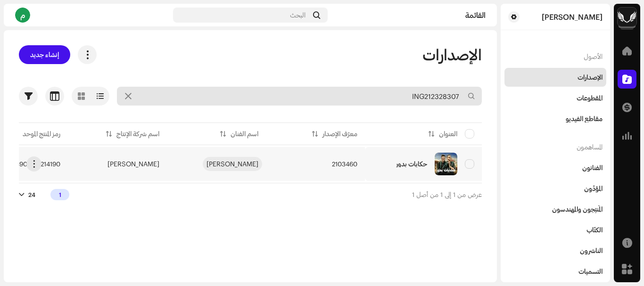
type input "ING212328307"
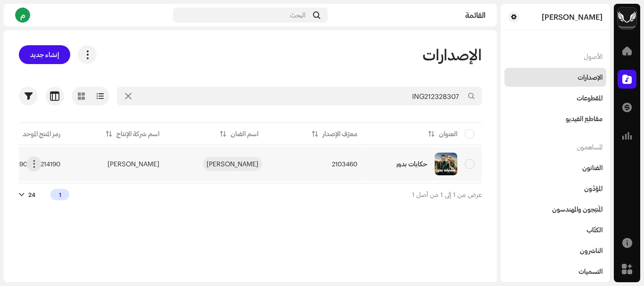
click at [248, 164] on font "تيتو بوندوك" at bounding box center [233, 164] width 52 height 8
